Goal: Task Accomplishment & Management: Manage account settings

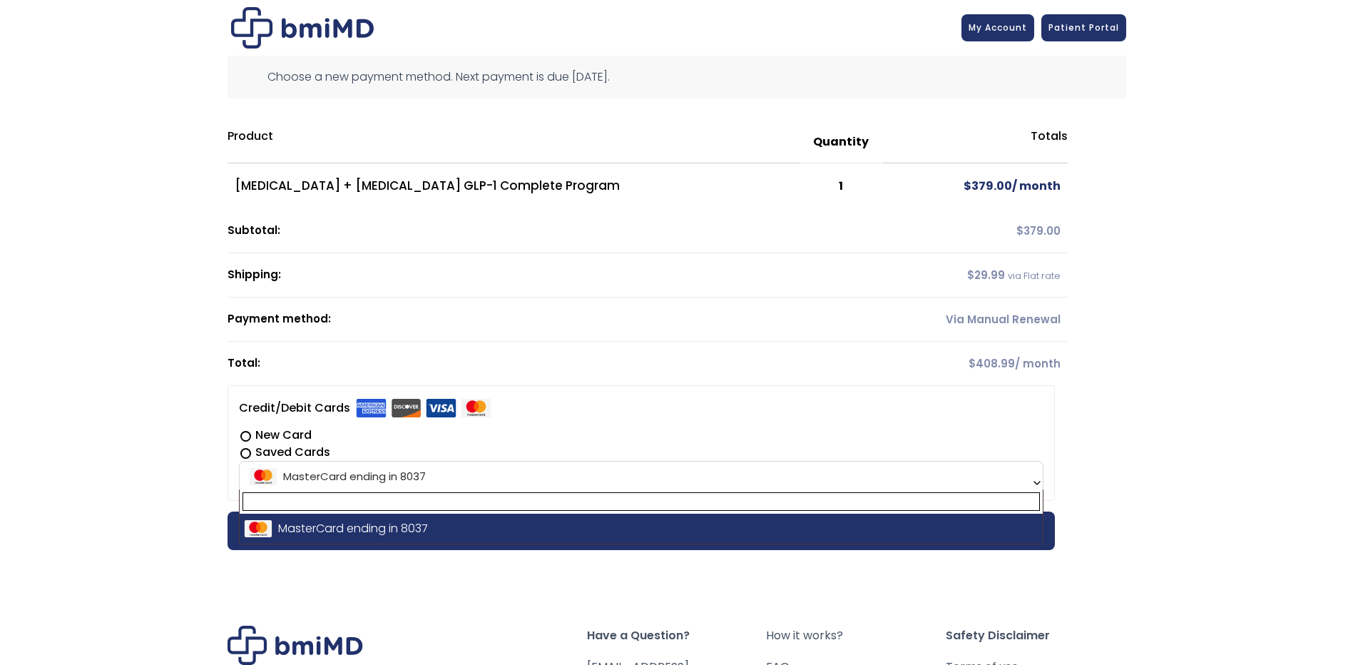
click at [988, 482] on span "MasterCard ending in 8037" at bounding box center [641, 476] width 796 height 30
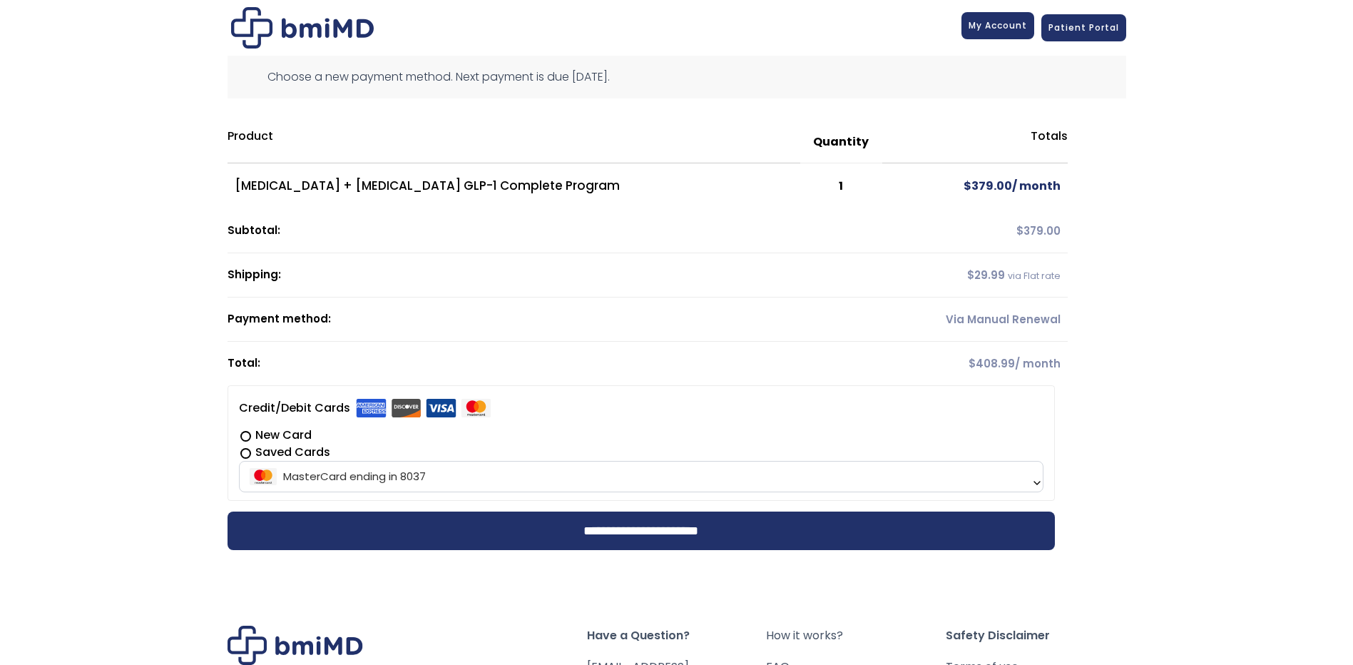
click at [1019, 25] on span "My Account" at bounding box center [997, 25] width 58 height 12
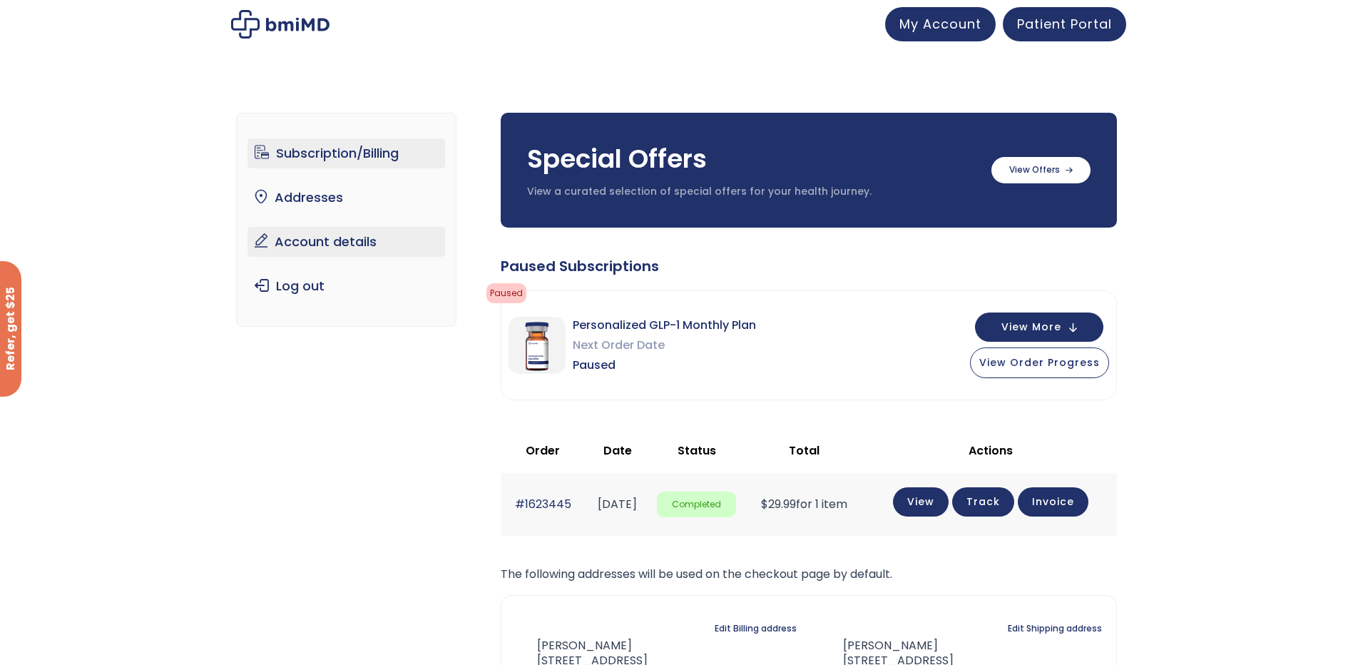
click at [371, 242] on link "Account details" at bounding box center [346, 242] width 198 height 30
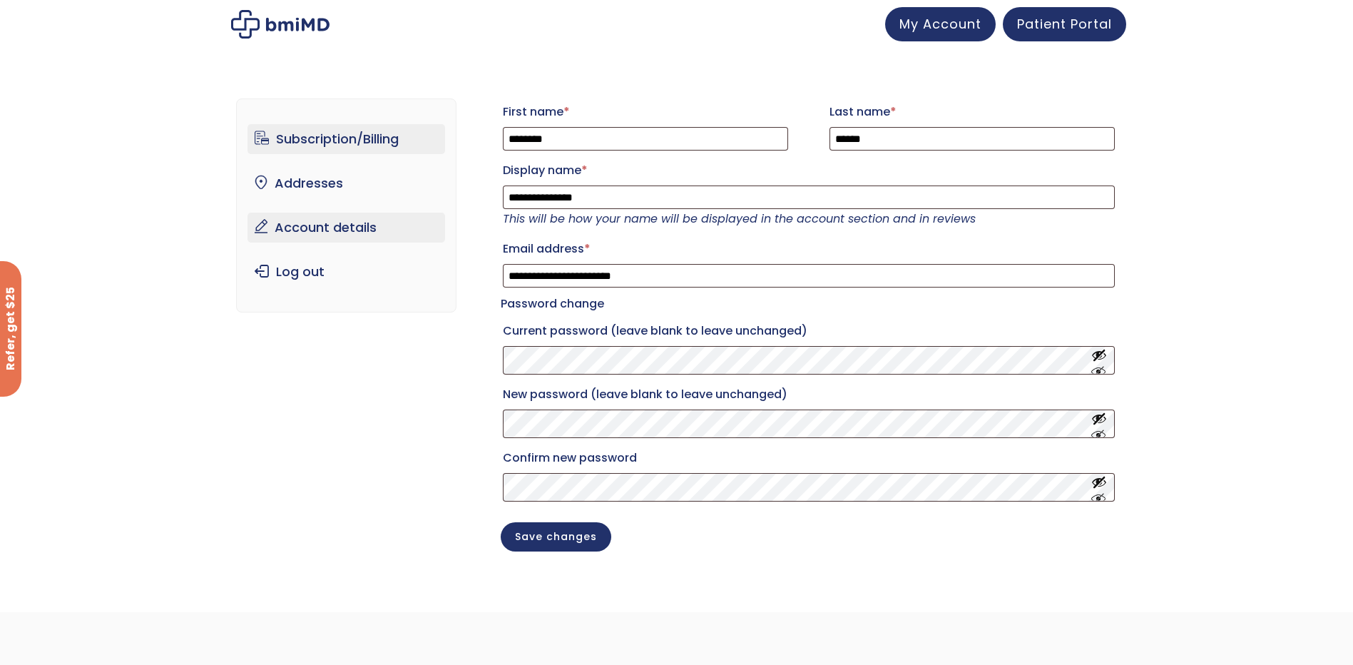
click at [322, 143] on link "Subscription/Billing" at bounding box center [346, 139] width 198 height 30
